Goal: Participate in discussion

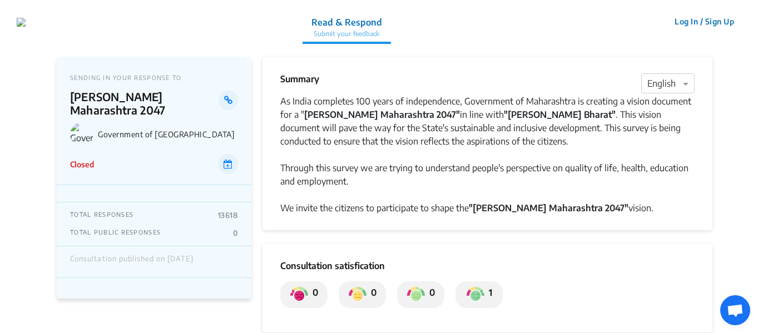
click at [718, 20] on button "Log In / Sign Up" at bounding box center [704, 21] width 74 height 17
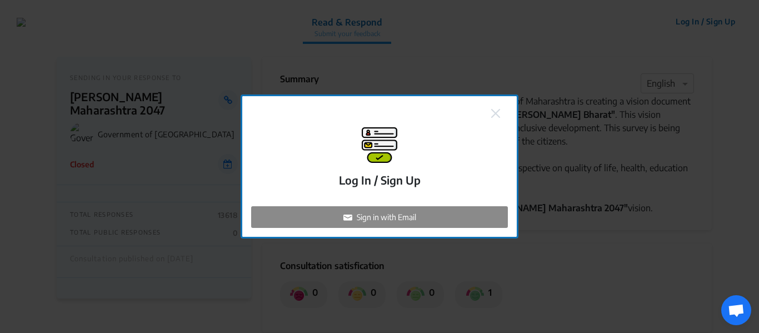
click at [392, 217] on p "Sign in with Email" at bounding box center [386, 217] width 59 height 12
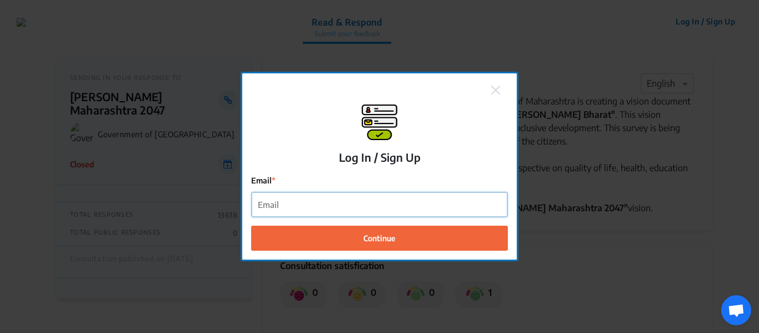
click at [309, 199] on input "Email" at bounding box center [380, 204] width 256 height 25
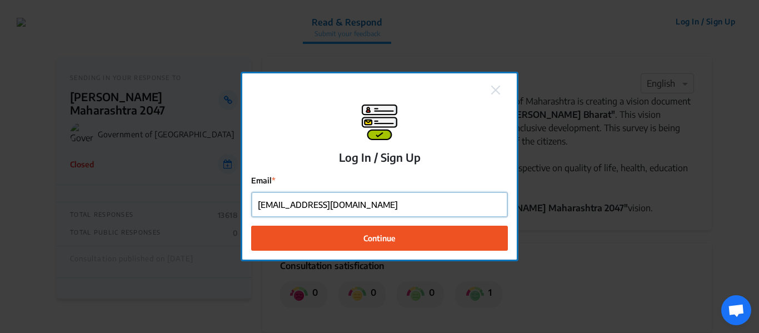
type input "[EMAIL_ADDRESS][DOMAIN_NAME]"
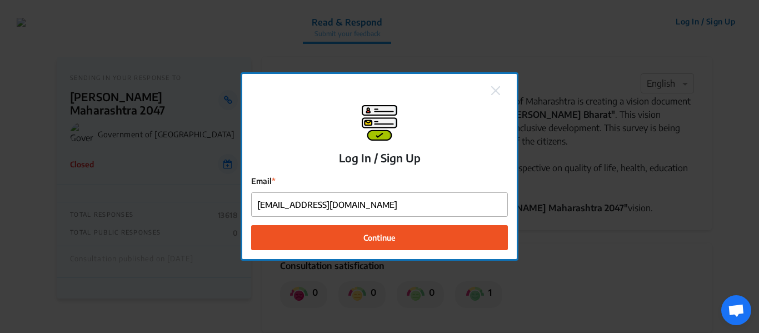
click at [372, 242] on span "Continue" at bounding box center [379, 238] width 32 height 12
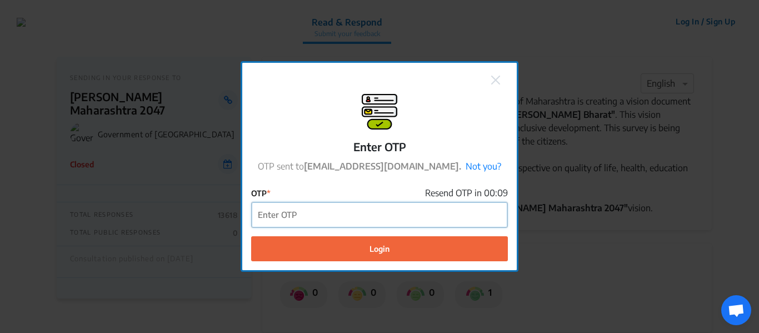
click at [310, 211] on input "OTP" at bounding box center [380, 214] width 256 height 25
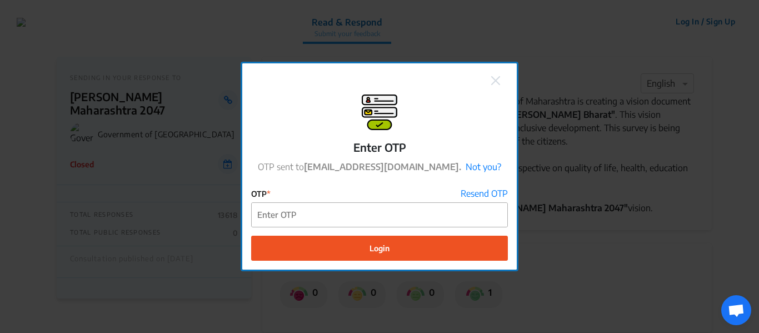
click at [404, 252] on button "Login" at bounding box center [379, 248] width 257 height 25
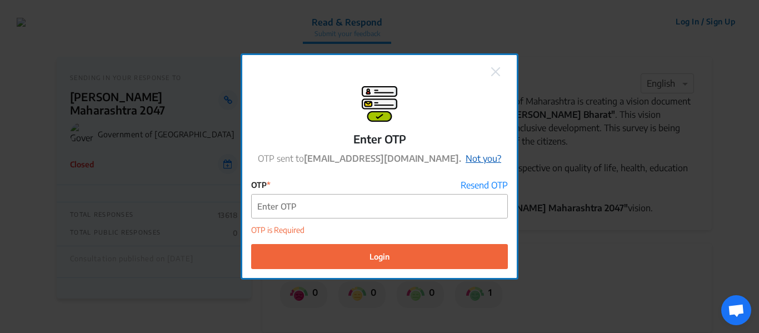
click at [468, 153] on link "Not you?" at bounding box center [484, 158] width 36 height 11
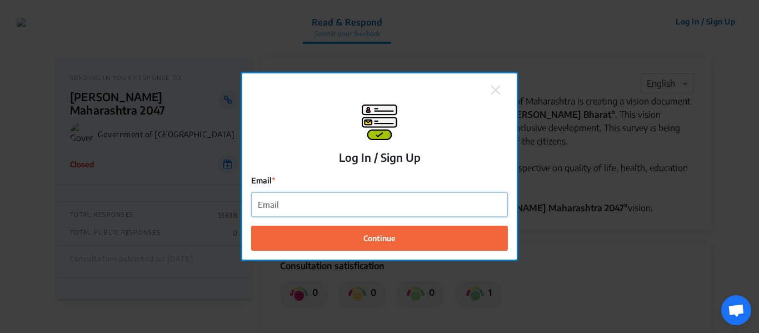
click at [290, 205] on input "Email" at bounding box center [380, 204] width 256 height 25
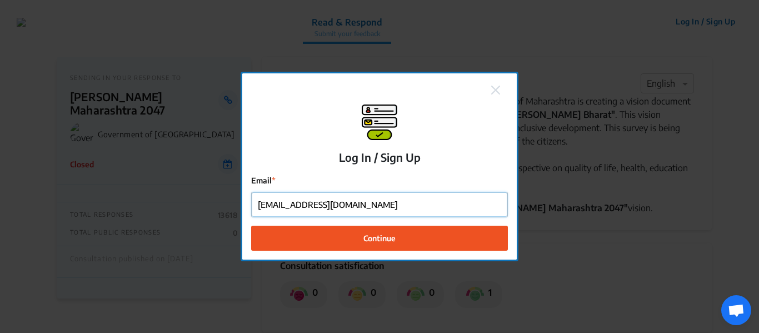
type input "[EMAIL_ADDRESS][DOMAIN_NAME]"
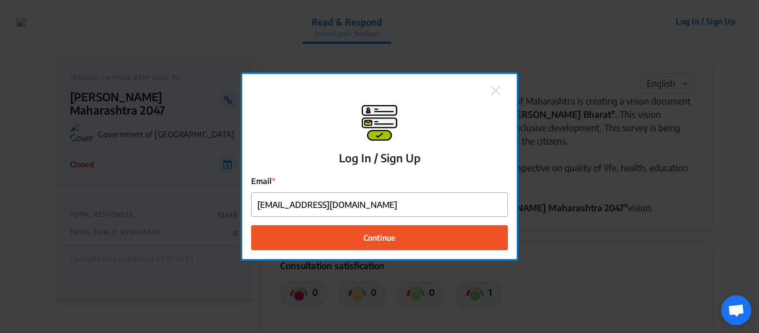
click at [376, 241] on span "Continue" at bounding box center [379, 238] width 32 height 12
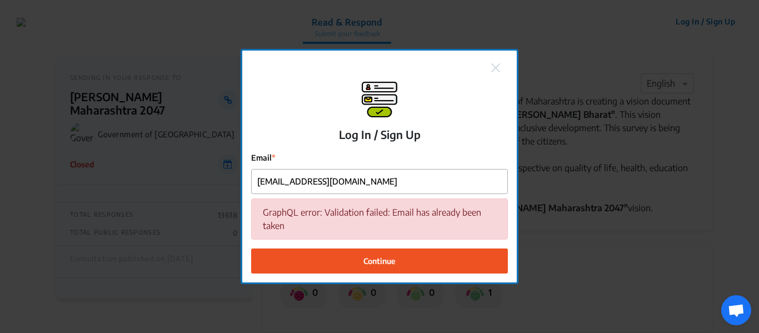
click at [397, 262] on button "Continue" at bounding box center [379, 260] width 257 height 25
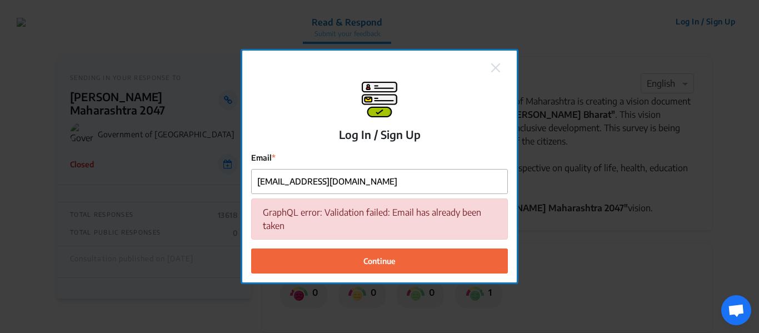
click at [496, 68] on img at bounding box center [495, 67] width 9 height 9
